Goal: Task Accomplishment & Management: Use online tool/utility

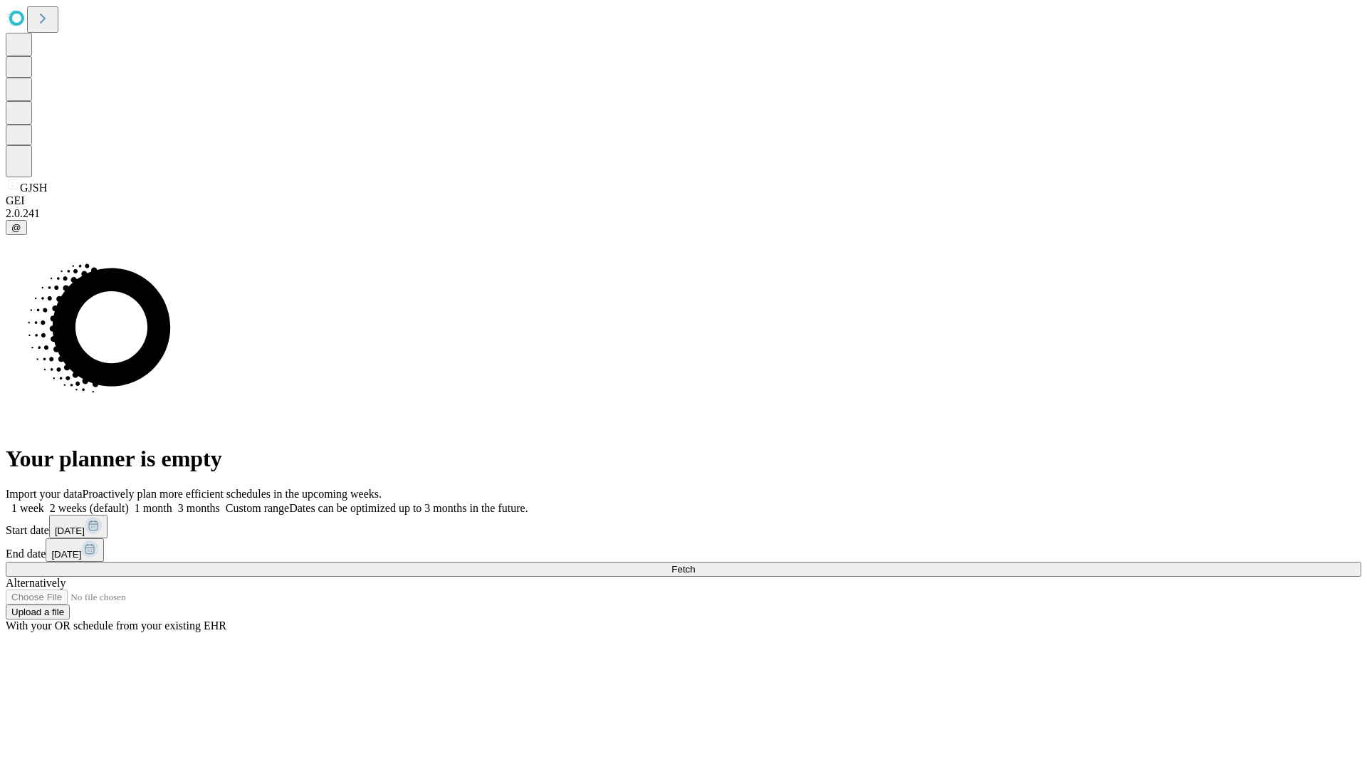
click at [695, 564] on span "Fetch" at bounding box center [683, 569] width 23 height 11
